Goal: Information Seeking & Learning: Learn about a topic

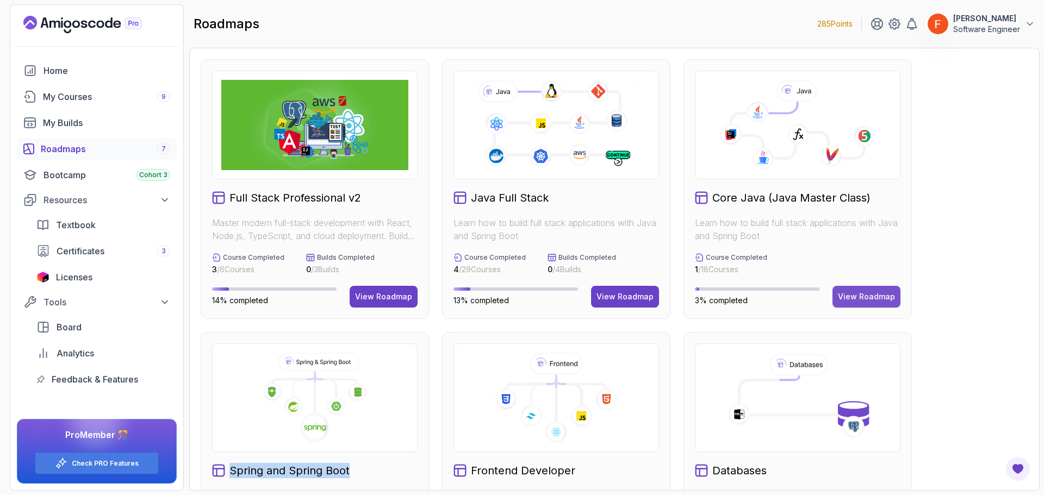
click at [862, 294] on div "View Roadmap" at bounding box center [866, 297] width 57 height 11
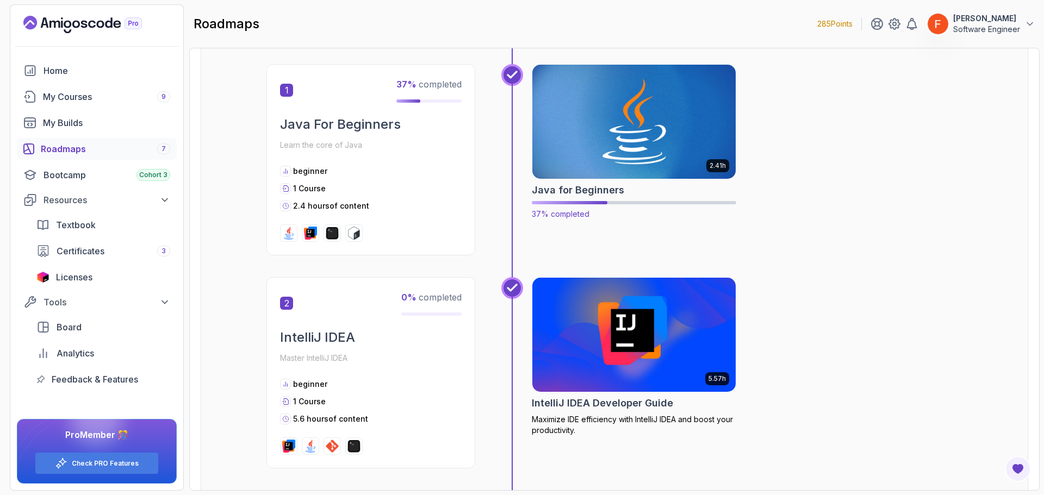
scroll to position [218, 0]
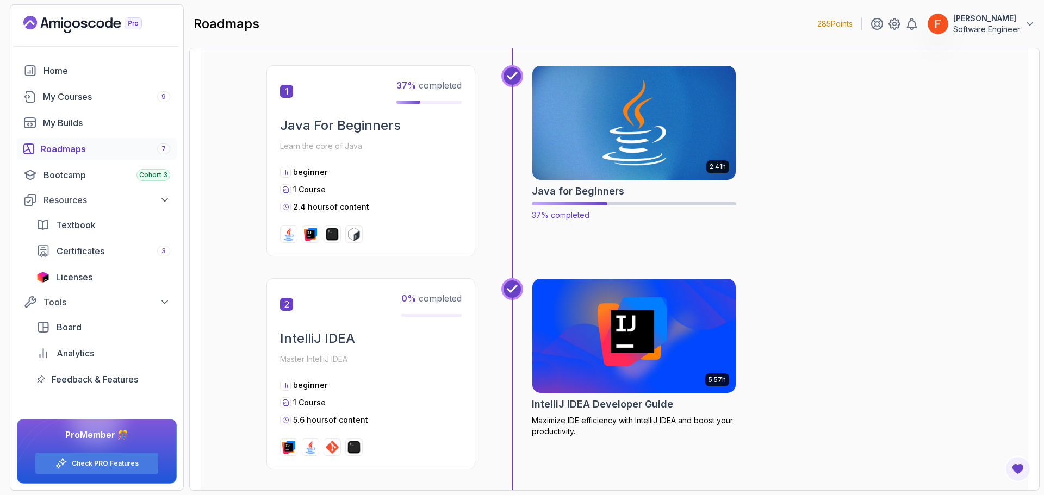
click at [683, 170] on img at bounding box center [635, 123] width 214 height 120
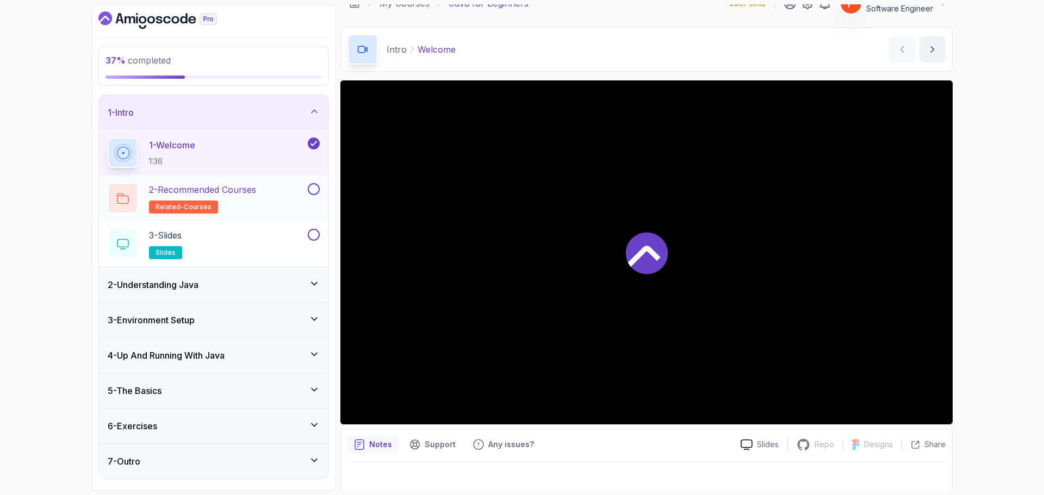
scroll to position [26, 0]
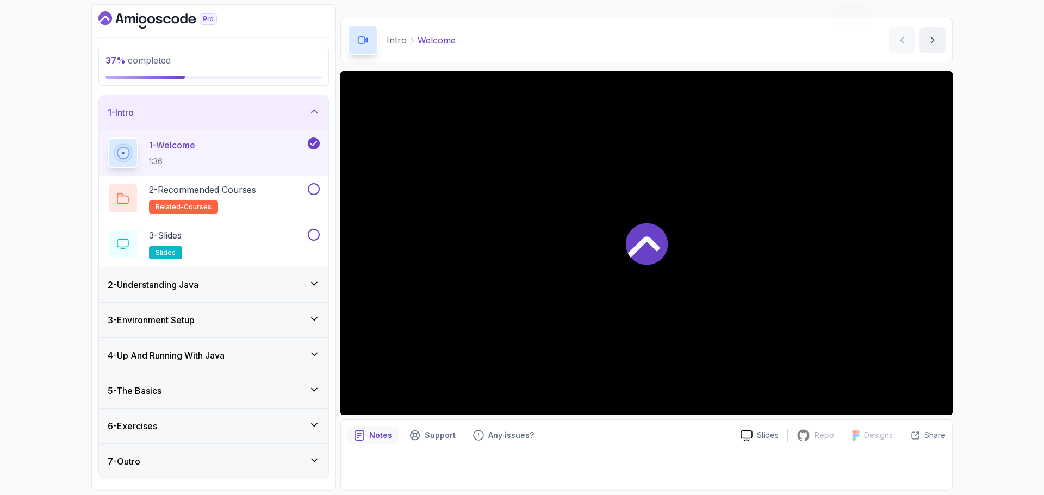
click at [272, 289] on div "2 - Understanding Java" at bounding box center [214, 284] width 212 height 13
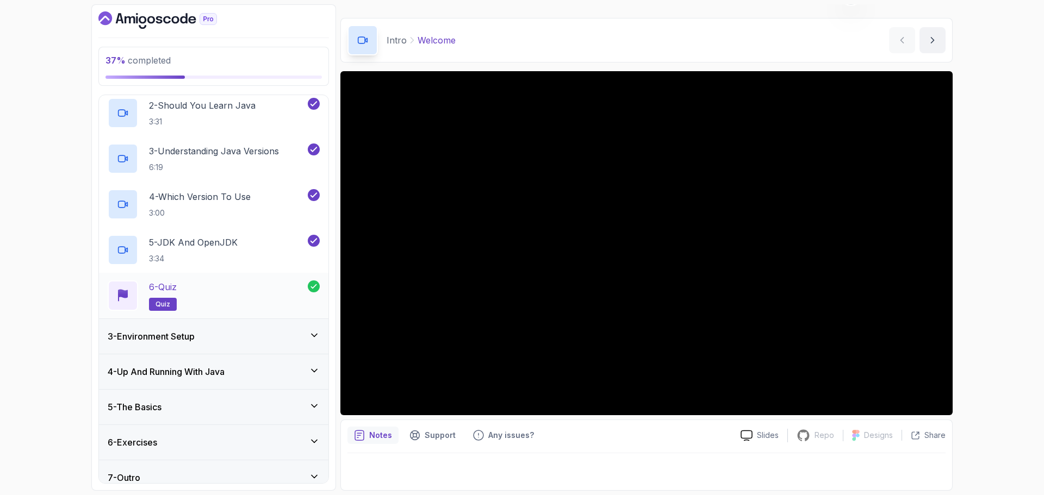
scroll to position [133, 0]
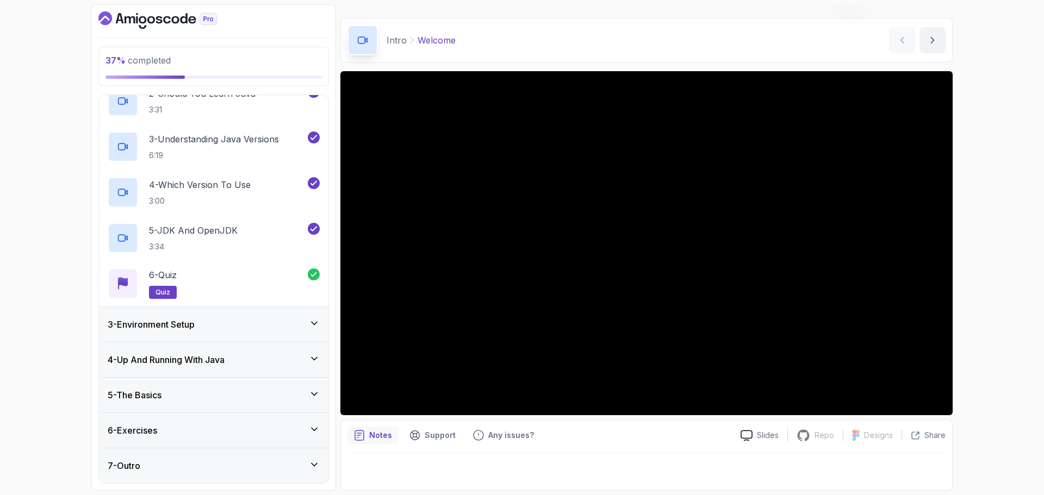
click at [237, 325] on div "3 - Environment Setup" at bounding box center [214, 324] width 212 height 13
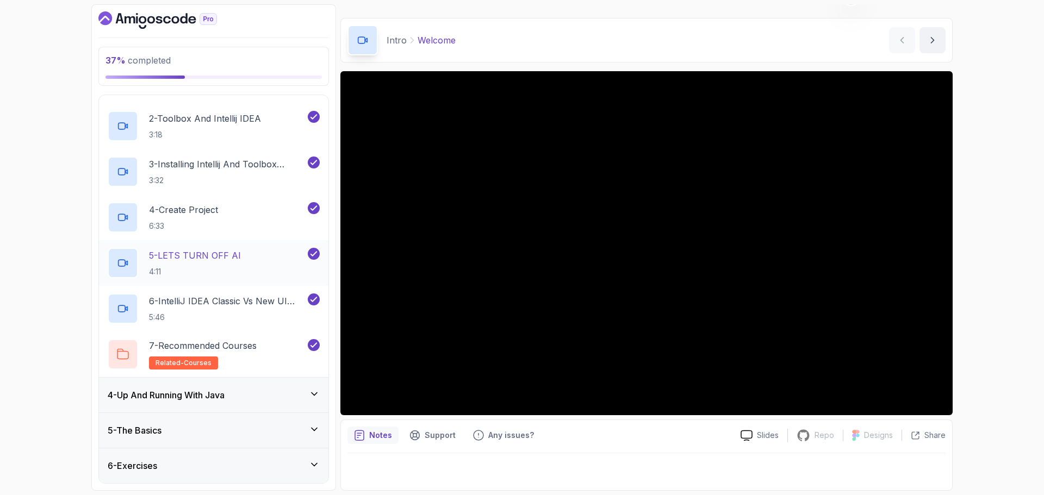
scroll to position [178, 0]
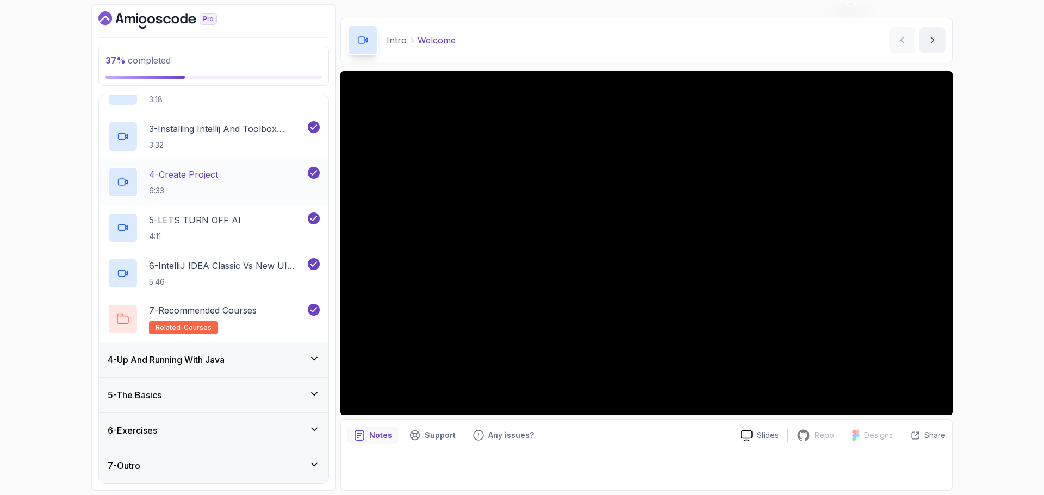
click at [207, 367] on div "4 - Up And Running With Java" at bounding box center [214, 360] width 230 height 35
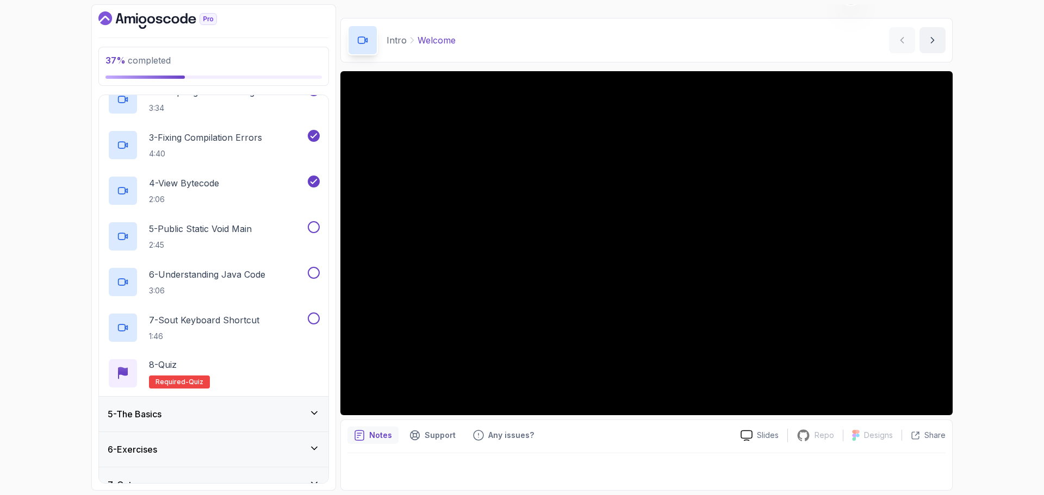
scroll to position [224, 0]
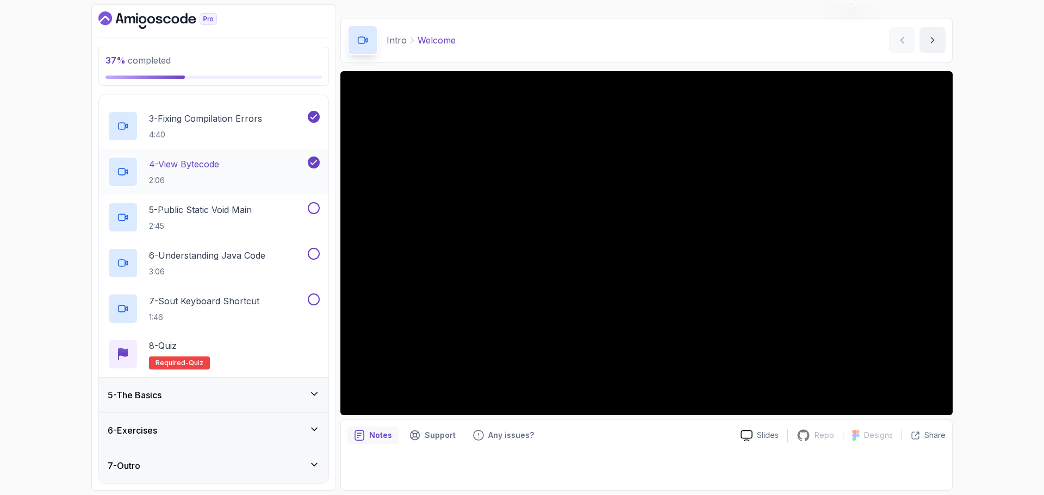
click at [189, 393] on div "5 - The Basics" at bounding box center [214, 395] width 212 height 13
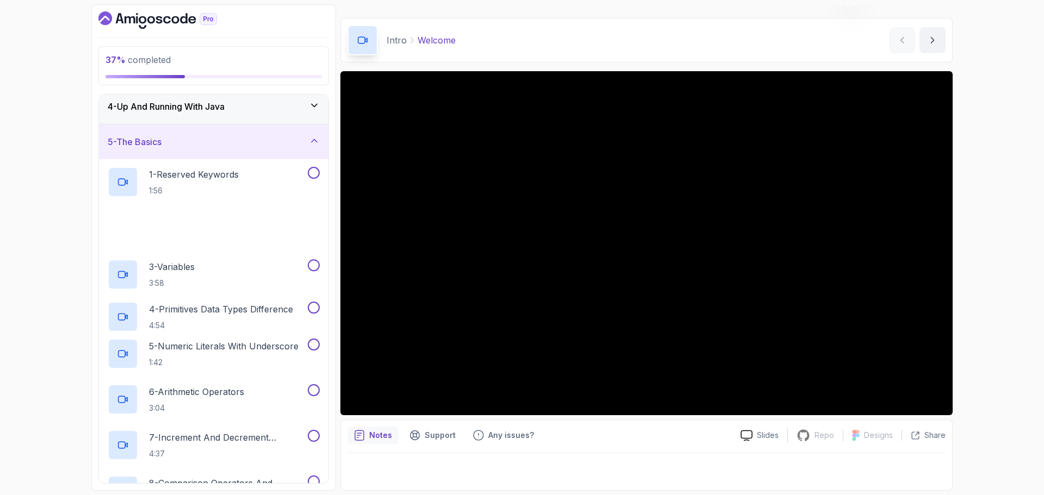
scroll to position [272, 0]
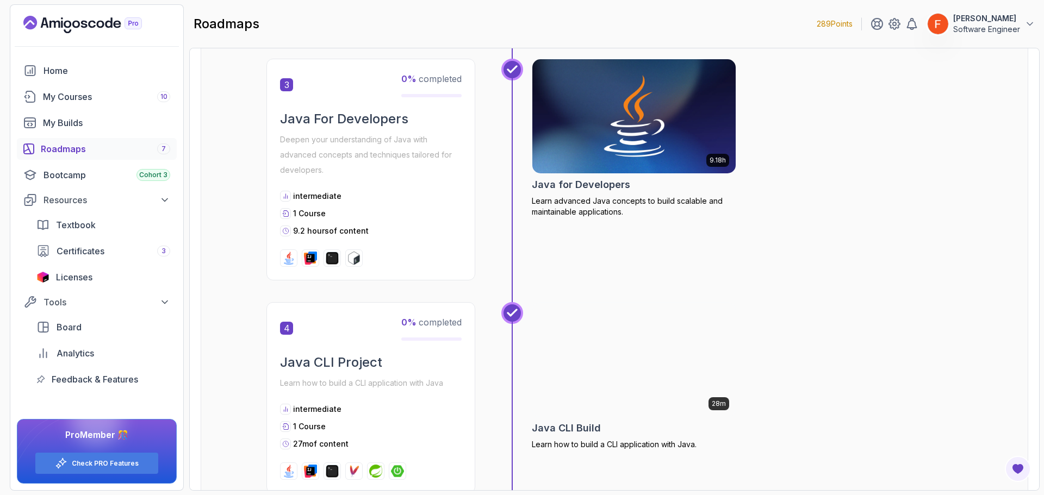
scroll to position [653, 0]
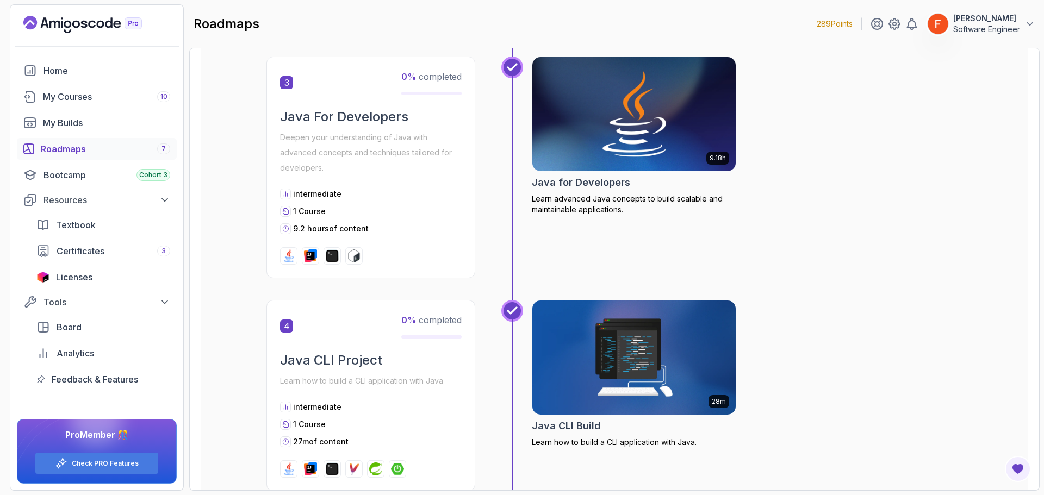
click at [602, 147] on img at bounding box center [635, 114] width 214 height 120
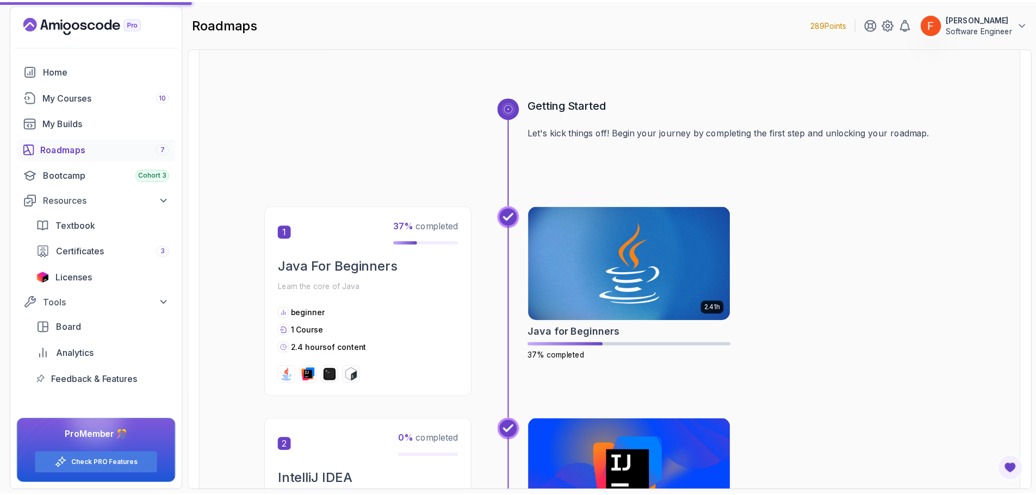
scroll to position [218, 0]
